Goal: Task Accomplishment & Management: Manage account settings

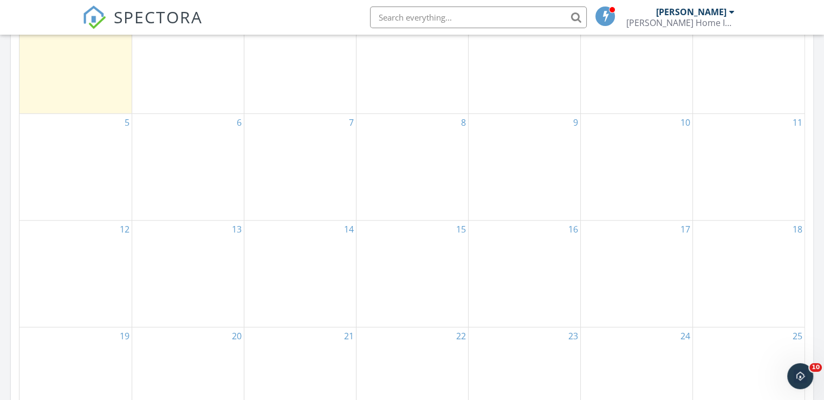
scroll to position [487, 0]
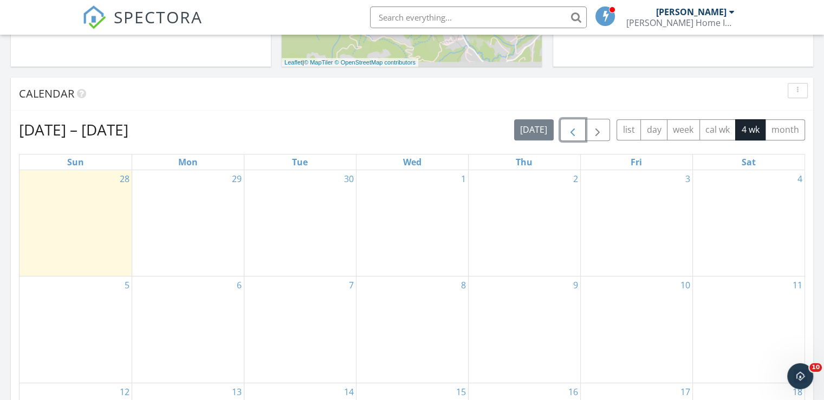
click at [575, 129] on span "button" at bounding box center [572, 129] width 13 height 13
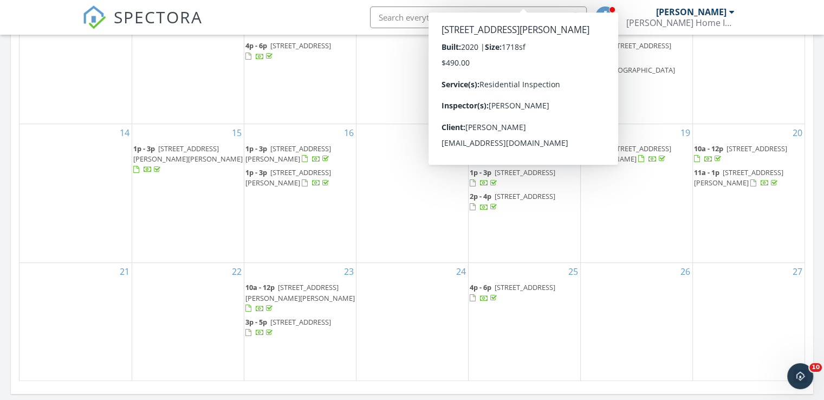
scroll to position [704, 0]
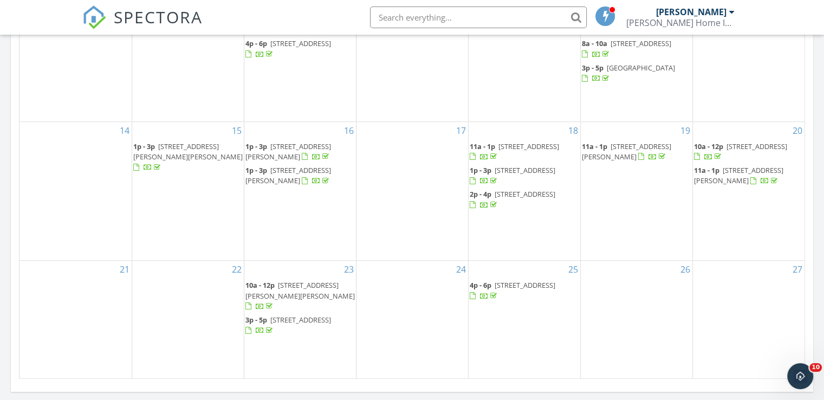
click at [654, 161] on span "[STREET_ADDRESS][PERSON_NAME]" at bounding box center [626, 151] width 89 height 20
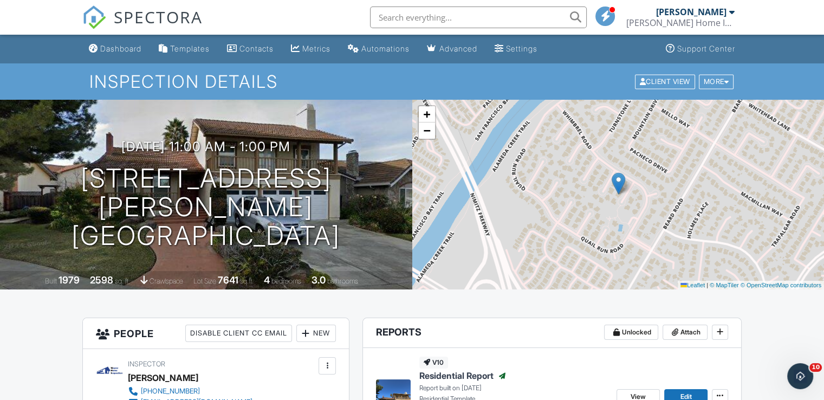
scroll to position [108, 0]
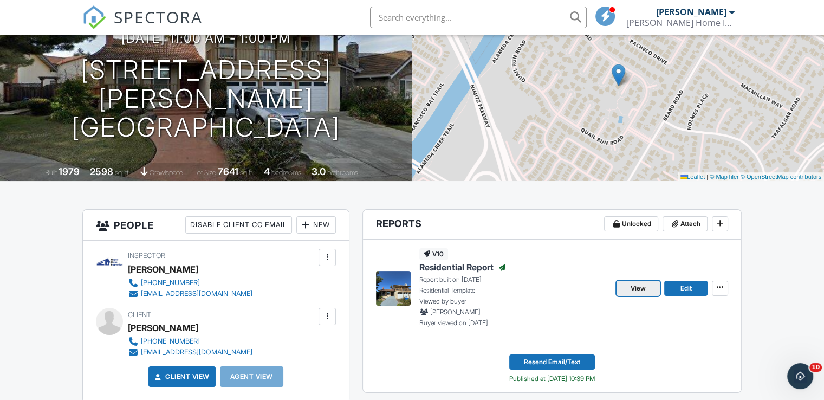
click at [642, 288] on span "View" at bounding box center [637, 288] width 15 height 11
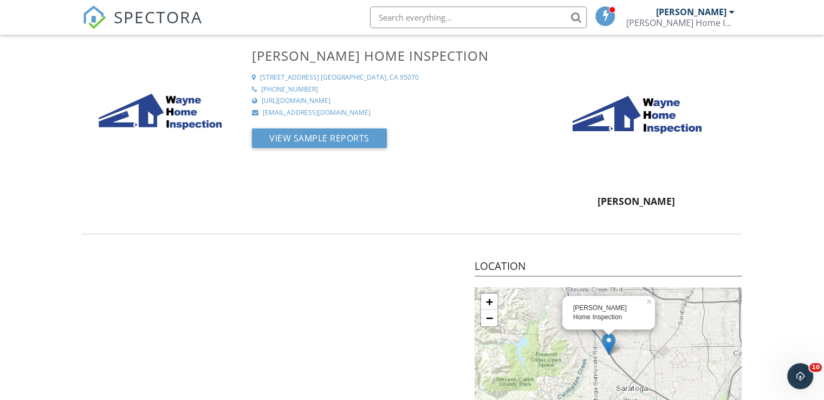
click at [252, 88] on div at bounding box center [254, 89] width 5 height 6
click at [303, 138] on button "View Sample Reports" at bounding box center [319, 137] width 135 height 19
click at [253, 89] on div at bounding box center [254, 89] width 5 height 6
click at [175, 118] on img at bounding box center [159, 113] width 130 height 130
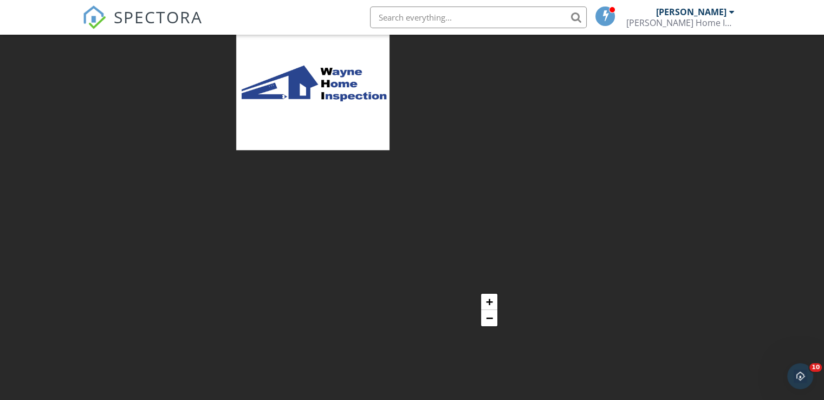
click at [311, 107] on img at bounding box center [312, 85] width 153 height 130
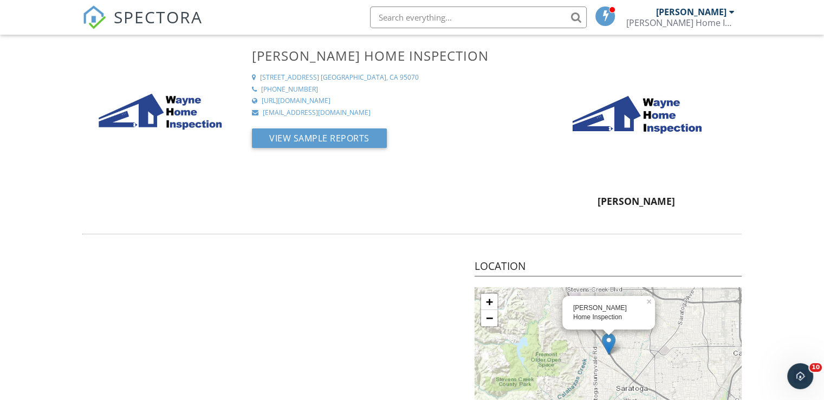
click at [319, 75] on div "20018 Knollwood Drive" at bounding box center [289, 77] width 59 height 9
click at [279, 88] on div "415-769-9619" at bounding box center [289, 89] width 57 height 9
click at [611, 19] on span at bounding box center [605, 15] width 11 height 9
click at [730, 14] on div at bounding box center [731, 12] width 5 height 9
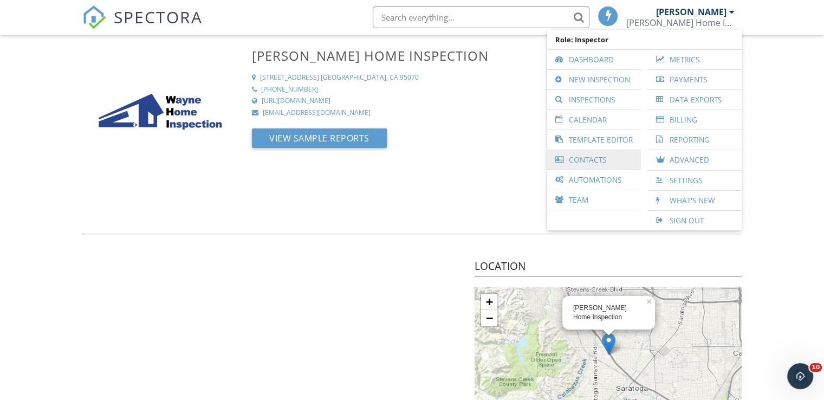
click at [592, 159] on link "Contacts" at bounding box center [593, 159] width 83 height 19
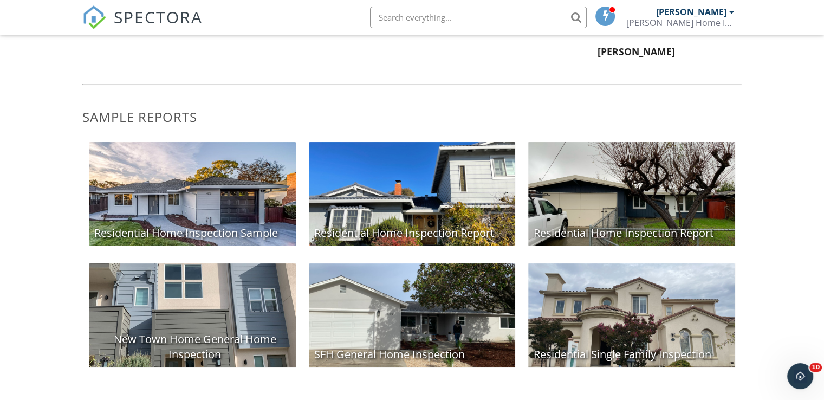
scroll to position [156, 0]
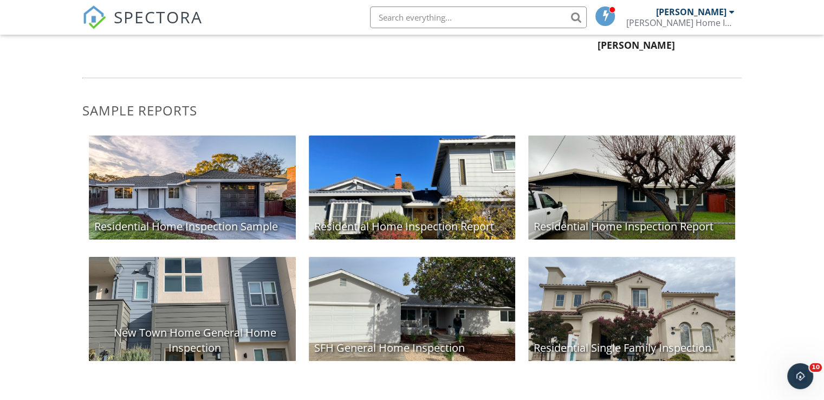
click at [449, 322] on div "SFH General Home Inspection" at bounding box center [412, 309] width 207 height 104
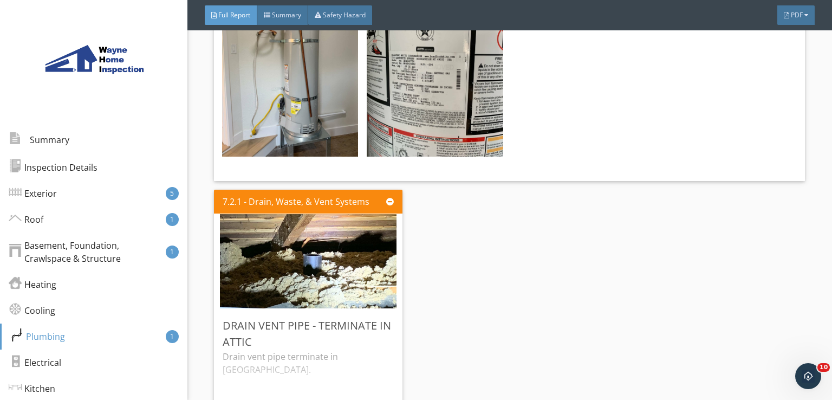
scroll to position [5469, 0]
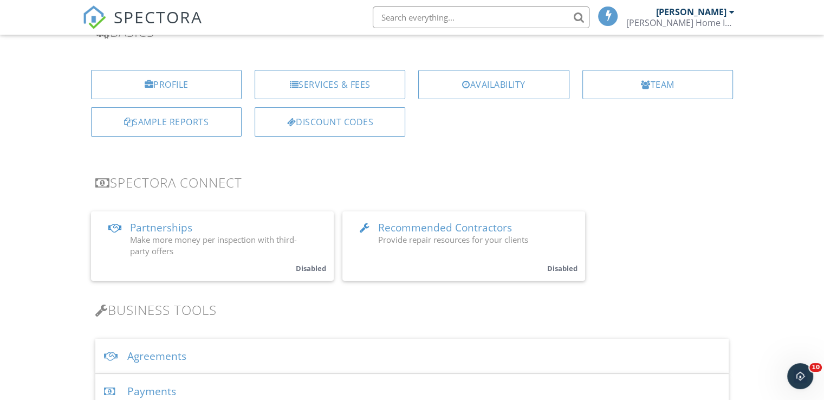
scroll to position [83, 0]
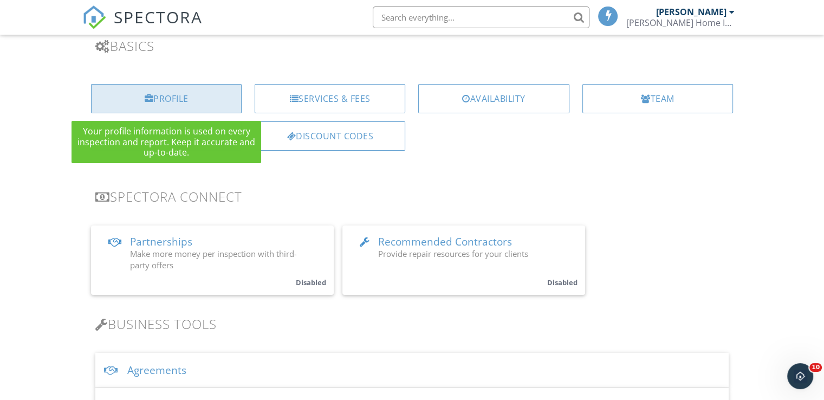
click at [203, 95] on div "Profile" at bounding box center [166, 98] width 151 height 29
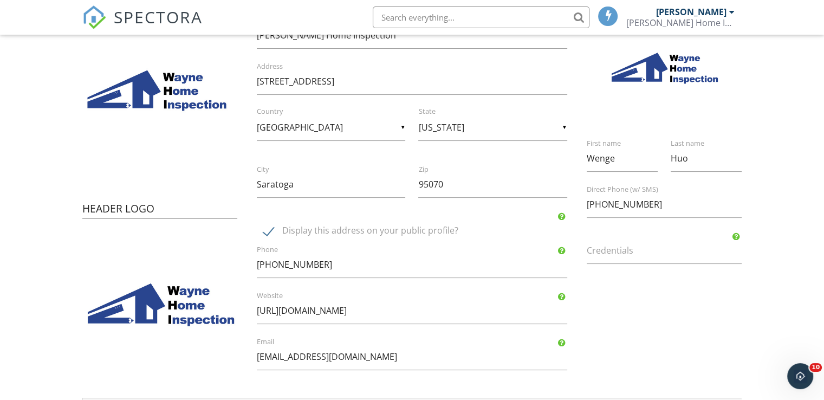
scroll to position [162, 0]
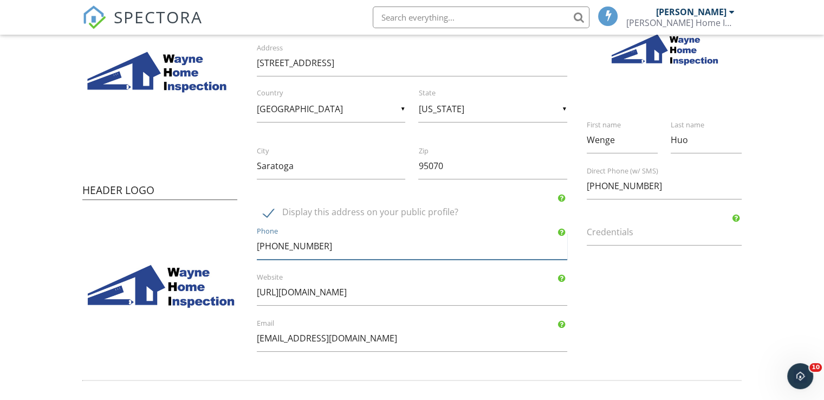
drag, startPoint x: 316, startPoint y: 245, endPoint x: 244, endPoint y: 247, distance: 72.1
click at [244, 247] on div "Company Information Wayne Home Inspection Name 20018 Knollwood Drive Address ▼ …" at bounding box center [412, 157] width 336 height 412
type input "4088059525"
click at [656, 316] on div "Company Logo Header Logo Company Information Wayne Home Inspection Name 20018 K…" at bounding box center [412, 160] width 672 height 418
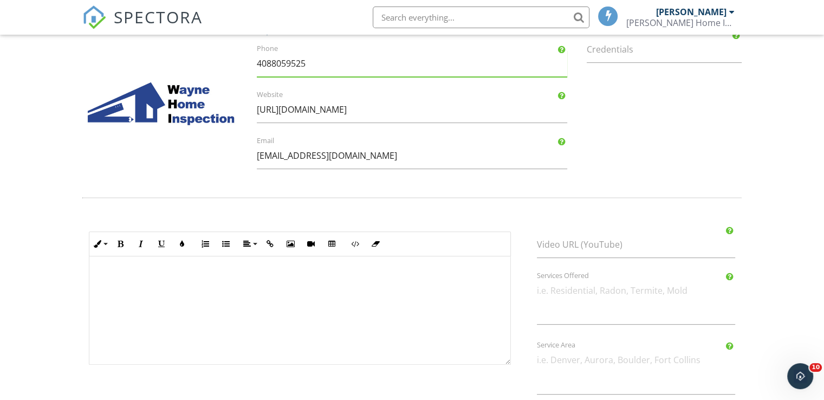
scroll to position [412, 0]
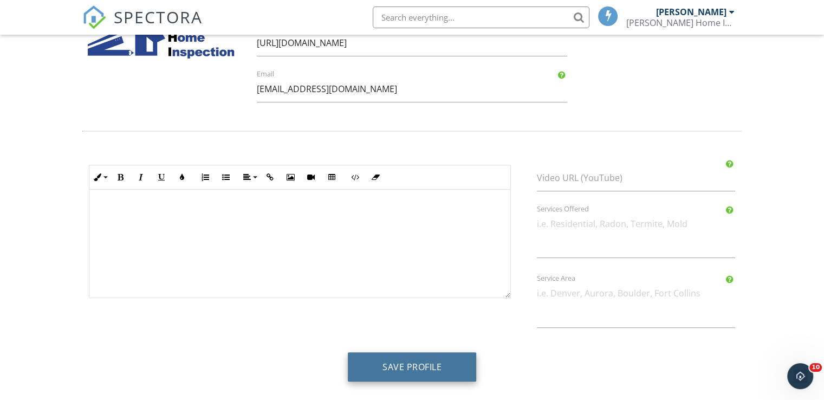
click at [429, 361] on button "Save Profile" at bounding box center [412, 366] width 128 height 29
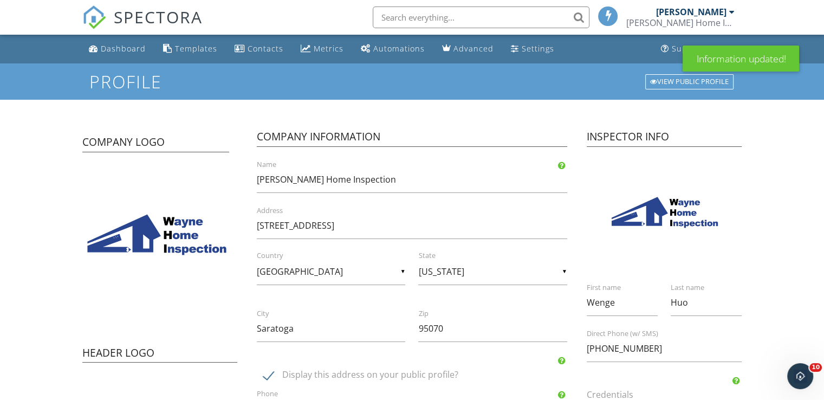
click at [144, 19] on span "SPECTORA" at bounding box center [158, 16] width 89 height 23
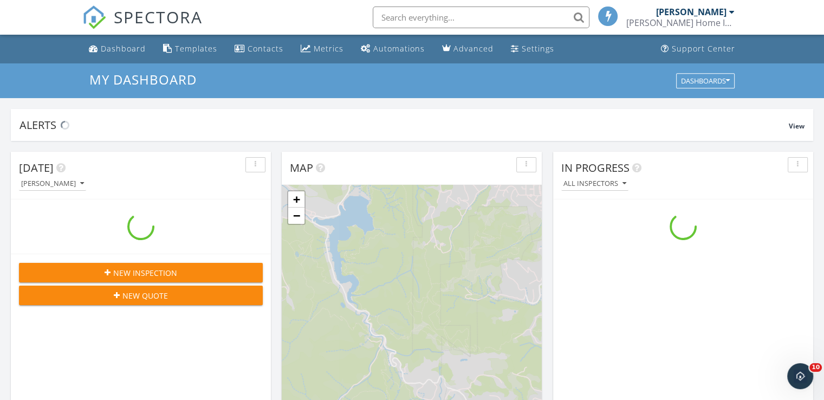
scroll to position [1002, 840]
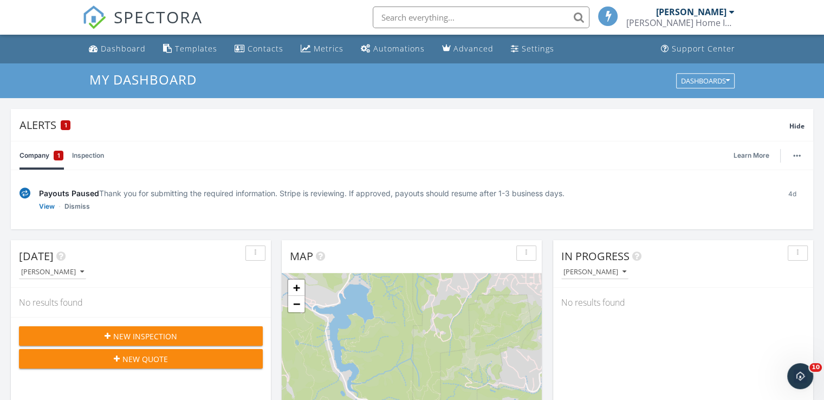
click at [678, 24] on div "[PERSON_NAME] Home Inspection" at bounding box center [680, 22] width 108 height 11
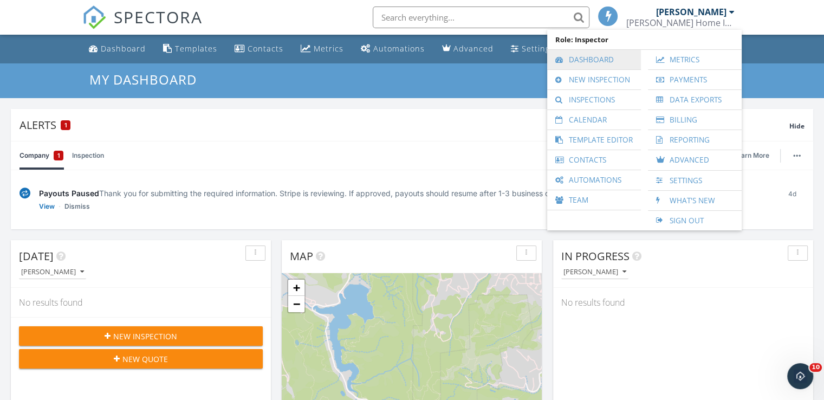
click at [595, 61] on link "Dashboard" at bounding box center [593, 59] width 83 height 19
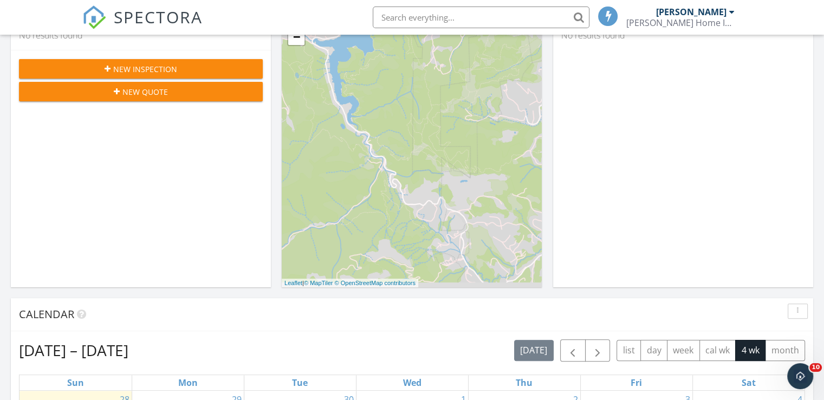
scroll to position [271, 0]
